Goal: Task Accomplishment & Management: Use online tool/utility

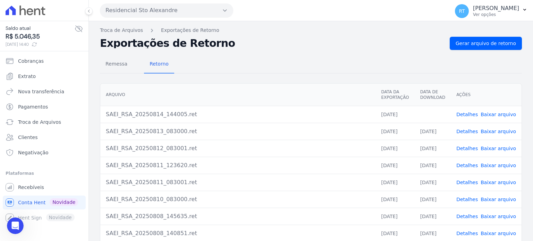
click at [468, 115] on link "Detalhes" at bounding box center [467, 115] width 22 height 6
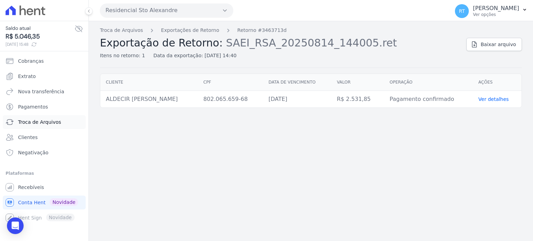
click at [47, 122] on span "Troca de Arquivos" at bounding box center [39, 122] width 43 height 7
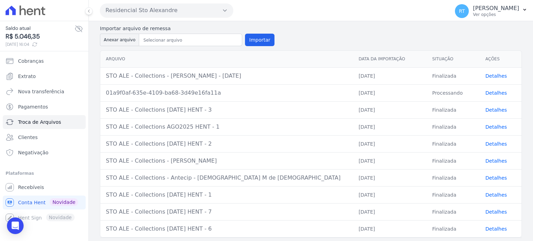
scroll to position [69, 0]
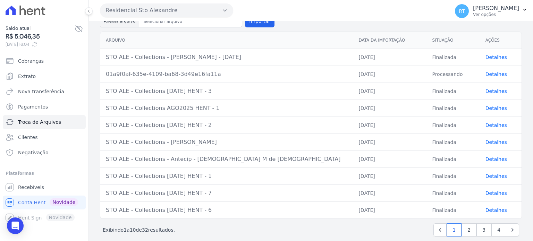
drag, startPoint x: 105, startPoint y: 105, endPoint x: 207, endPoint y: 105, distance: 101.3
click at [207, 105] on td "STO ALE - Collections AGO2025 HENT - 1" at bounding box center [226, 108] width 253 height 17
copy div "STO ALE - Collections AGO2025 HENT - 1"
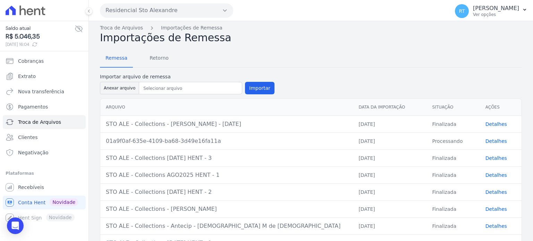
scroll to position [0, 0]
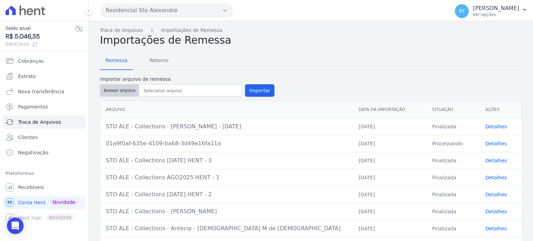
click at [117, 90] on button "Anexar arquivo" at bounding box center [119, 90] width 39 height 12
type input "STO ALE - Collections SET2025 HENT - 1"
click at [255, 90] on button "Importar" at bounding box center [259, 90] width 29 height 12
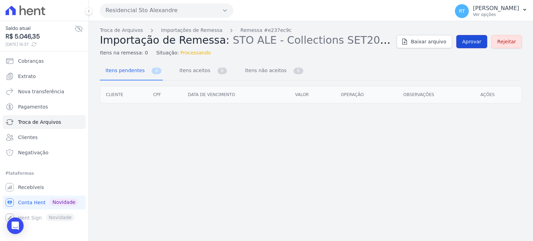
click at [474, 40] on span "Aprovar" at bounding box center [471, 41] width 19 height 7
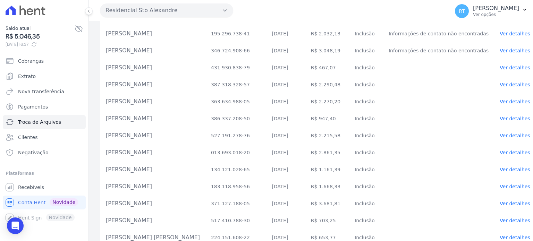
scroll to position [635, 0]
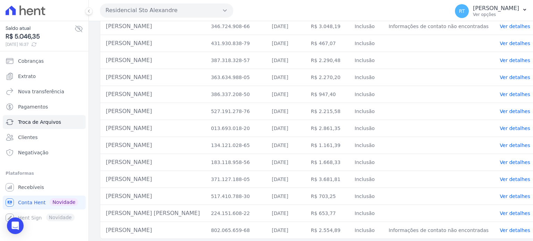
click at [501, 228] on link "Ver detalhes" at bounding box center [515, 231] width 31 height 6
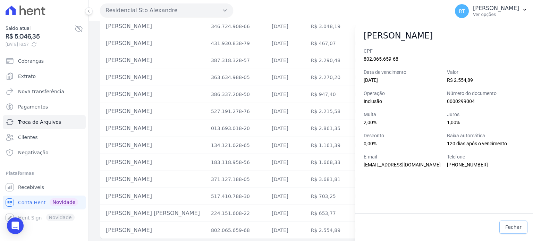
click at [518, 226] on span "Fechar" at bounding box center [513, 227] width 16 height 7
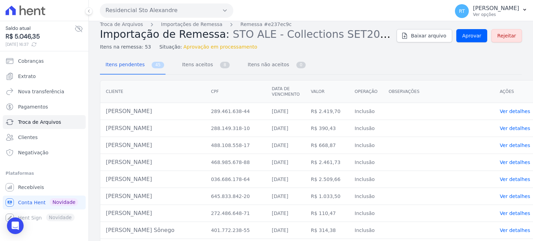
scroll to position [0, 0]
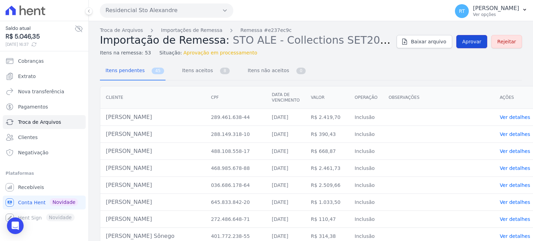
click at [470, 40] on span "Aprovar" at bounding box center [471, 41] width 19 height 7
click at [199, 69] on span "Itens aceitos" at bounding box center [196, 70] width 36 height 14
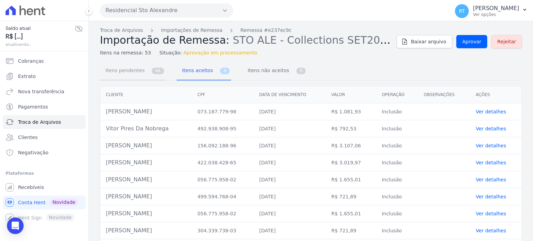
click at [145, 72] on link "Itens pendentes 44" at bounding box center [133, 71] width 66 height 18
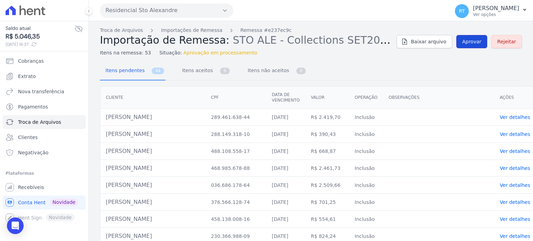
click at [472, 42] on span "Aprovar" at bounding box center [471, 41] width 19 height 7
click at [202, 70] on span "Itens aceitos" at bounding box center [196, 70] width 36 height 14
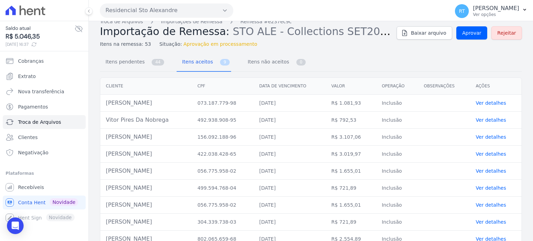
scroll to position [20, 0]
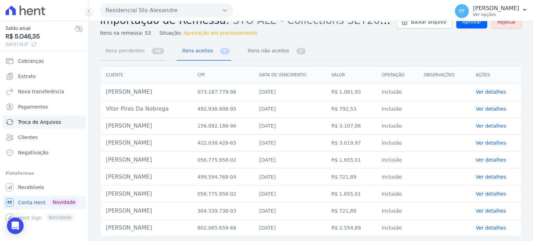
click at [153, 51] on span "44" at bounding box center [158, 51] width 12 height 7
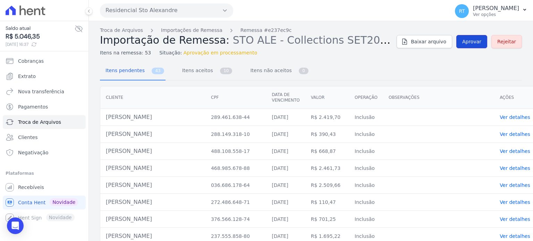
click at [473, 42] on span "Aprovar" at bounding box center [471, 41] width 19 height 7
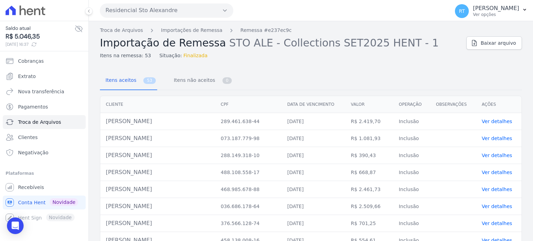
drag, startPoint x: 169, startPoint y: 12, endPoint x: 128, endPoint y: 10, distance: 41.7
click at [128, 10] on button "Residencial Sto Alexandre" at bounding box center [166, 10] width 133 height 14
click at [333, 73] on div "Itens aceitos 53 Itens não aceitos 0" at bounding box center [311, 81] width 422 height 18
click at [499, 120] on link "Ver detalhes" at bounding box center [497, 122] width 31 height 6
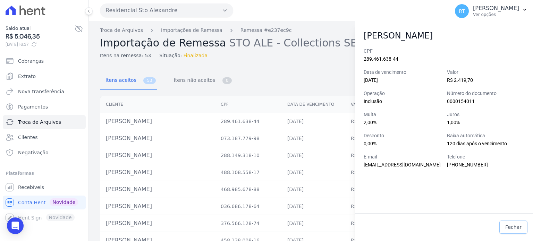
click at [518, 227] on span "Fechar" at bounding box center [513, 227] width 16 height 7
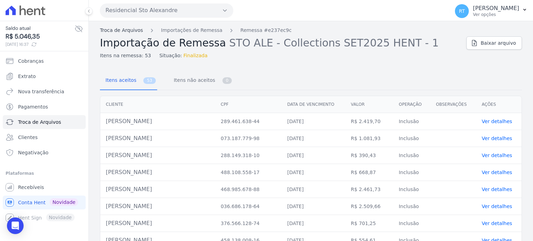
click at [127, 32] on link "Troca de Arquivos" at bounding box center [121, 30] width 43 height 7
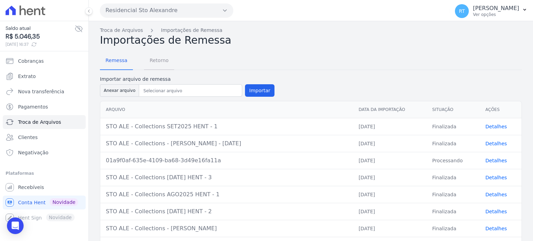
click at [158, 61] on span "Retorno" at bounding box center [158, 60] width 27 height 14
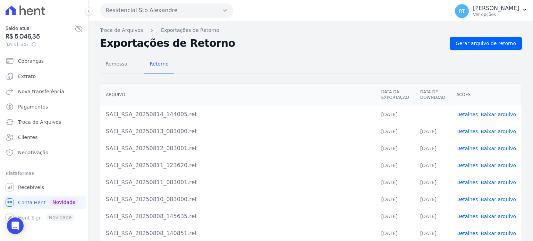
click at [468, 113] on link "Detalhes" at bounding box center [467, 115] width 22 height 6
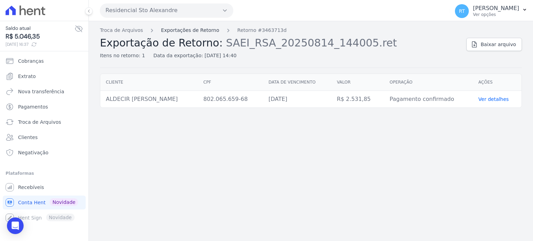
click at [194, 30] on link "Exportações de Retorno" at bounding box center [190, 30] width 58 height 7
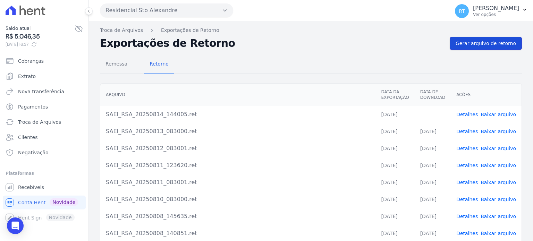
click at [494, 42] on span "Gerar arquivo de retorno" at bounding box center [486, 43] width 60 height 7
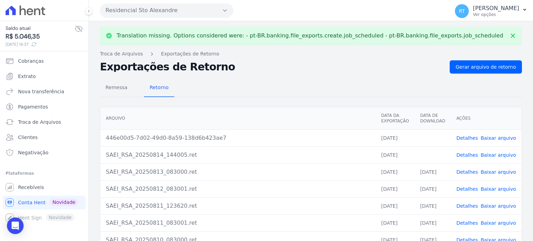
click at [470, 153] on link "Detalhes" at bounding box center [467, 155] width 22 height 6
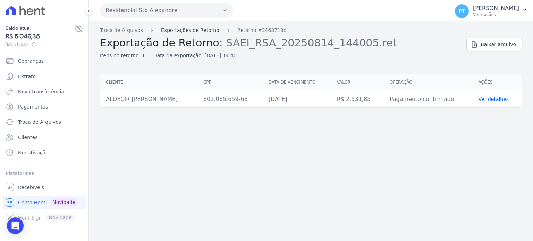
click at [193, 30] on link "Exportações de Retorno" at bounding box center [190, 30] width 58 height 7
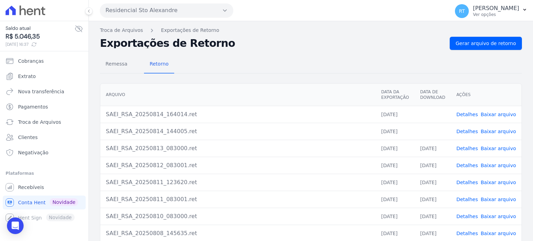
click at [472, 112] on link "Detalhes" at bounding box center [467, 115] width 22 height 6
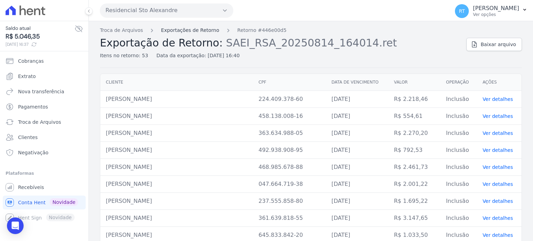
click at [192, 28] on link "Exportações de Retorno" at bounding box center [190, 30] width 58 height 7
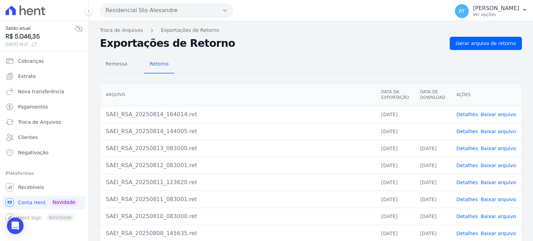
click at [498, 129] on link "Baixar arquivo" at bounding box center [498, 132] width 35 height 6
click at [496, 113] on link "Baixar arquivo" at bounding box center [498, 115] width 35 height 6
click at [469, 130] on link "Detalhes" at bounding box center [467, 132] width 22 height 6
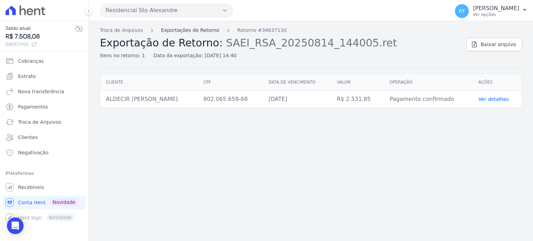
click at [184, 29] on link "Exportações de Retorno" at bounding box center [190, 30] width 58 height 7
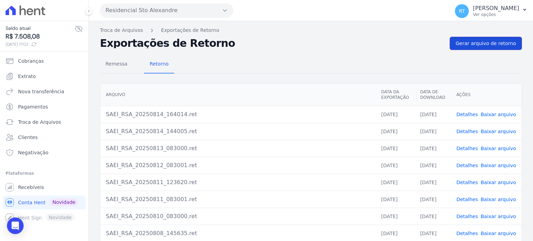
click at [483, 41] on span "Gerar arquivo de retorno" at bounding box center [486, 43] width 60 height 7
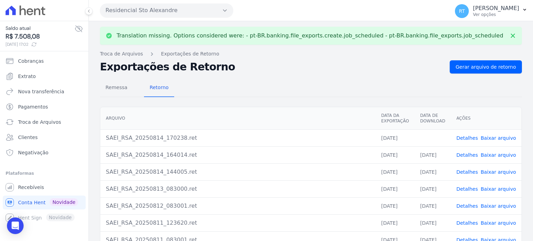
click at [468, 138] on link "Detalhes" at bounding box center [467, 138] width 22 height 6
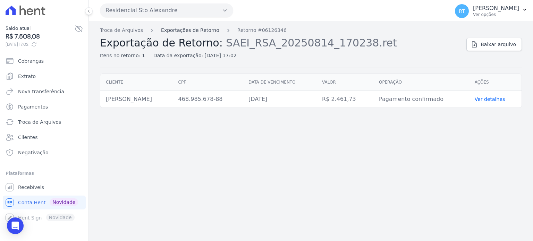
click at [190, 31] on link "Exportações de Retorno" at bounding box center [190, 30] width 58 height 7
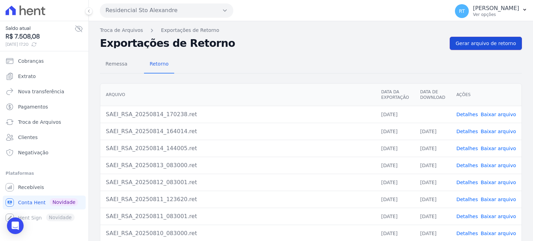
click at [484, 41] on span "Gerar arquivo de retorno" at bounding box center [486, 43] width 60 height 7
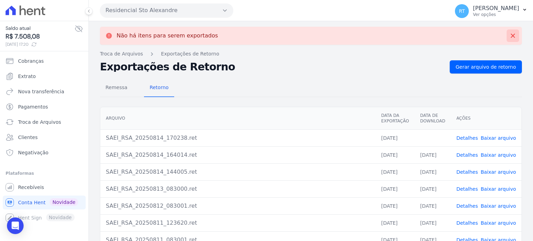
click at [509, 34] on icon at bounding box center [512, 35] width 7 height 7
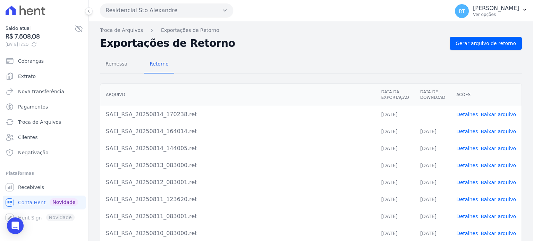
click at [498, 113] on link "Baixar arquivo" at bounding box center [498, 115] width 35 height 6
click at [33, 188] on span "Recebíveis" at bounding box center [31, 187] width 26 height 7
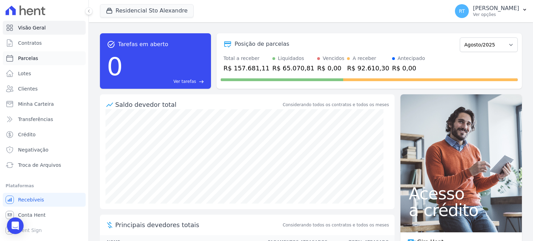
click at [33, 57] on span "Parcelas" at bounding box center [28, 58] width 20 height 7
select select
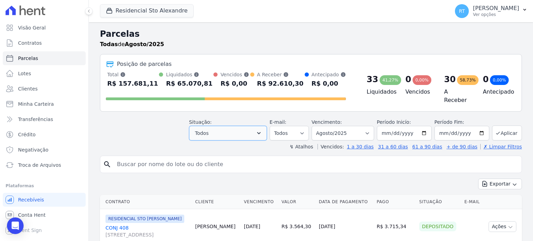
click at [262, 130] on icon "button" at bounding box center [258, 133] width 7 height 7
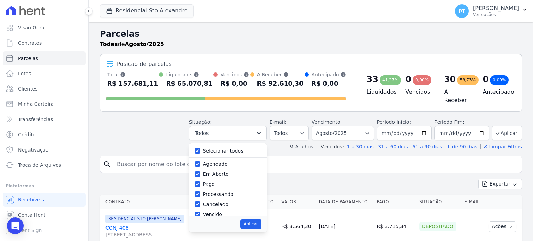
click at [211, 150] on label "Selecionar todos" at bounding box center [223, 151] width 41 height 6
click at [200, 150] on input "Selecionar todos" at bounding box center [198, 151] width 6 height 6
checkbox input "false"
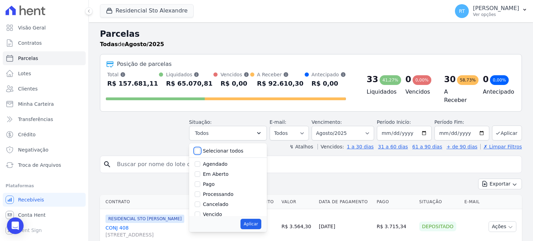
checkbox input "false"
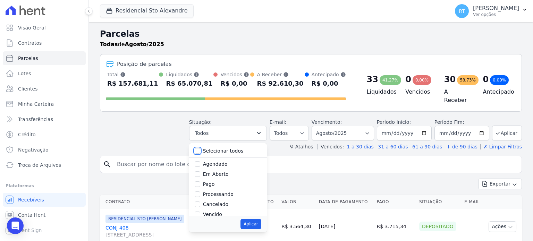
checkbox input "false"
click at [222, 179] on label "Vencido" at bounding box center [212, 182] width 19 height 6
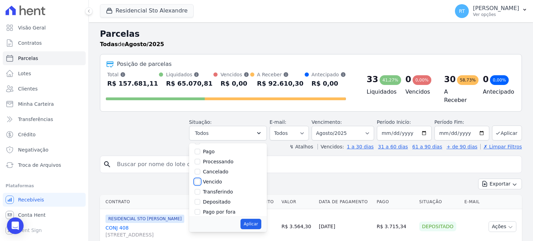
click at [200, 179] on input "Vencido" at bounding box center [198, 182] width 6 height 6
checkbox input "true"
click at [257, 220] on button "Aplicar" at bounding box center [250, 224] width 20 height 10
select select "overdue"
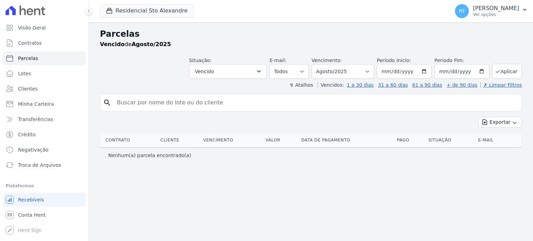
select select
click at [262, 70] on icon "button" at bounding box center [258, 71] width 7 height 7
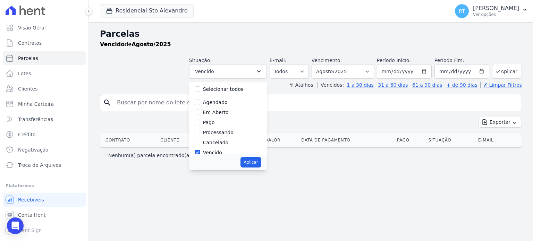
click at [244, 88] on label "Selecionar todos" at bounding box center [223, 89] width 41 height 6
click at [200, 88] on input "Selecionar todos" at bounding box center [198, 89] width 6 height 6
checkbox input "true"
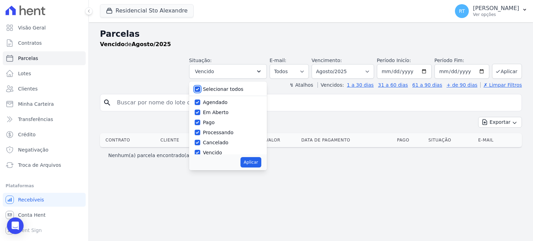
checkbox input "true"
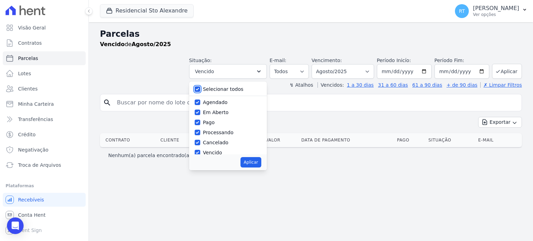
checkbox input "true"
click at [305, 107] on input "search" at bounding box center [316, 103] width 406 height 14
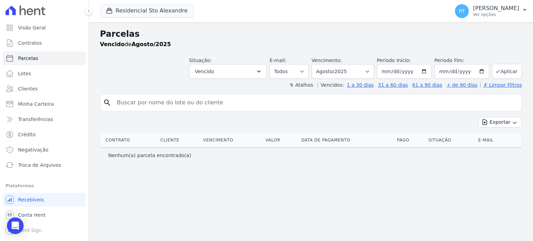
click at [305, 107] on input "search" at bounding box center [316, 103] width 406 height 14
click at [262, 72] on icon "button" at bounding box center [258, 71] width 7 height 7
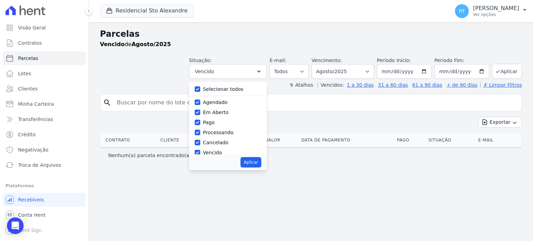
click at [250, 90] on div "Selecionar todos" at bounding box center [228, 89] width 67 height 10
click at [261, 164] on button "Aplicar" at bounding box center [250, 162] width 20 height 10
select select "scheduled"
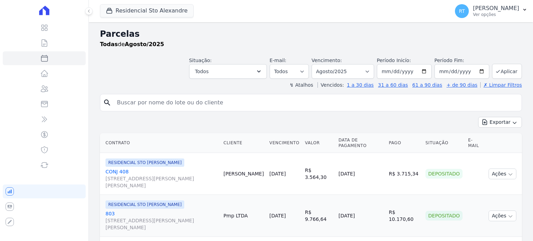
select select
